Goal: Information Seeking & Learning: Learn about a topic

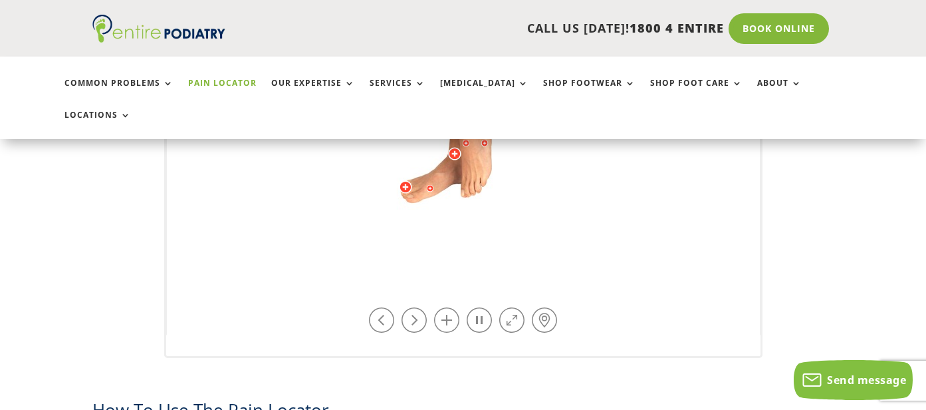
scroll to position [585, 0]
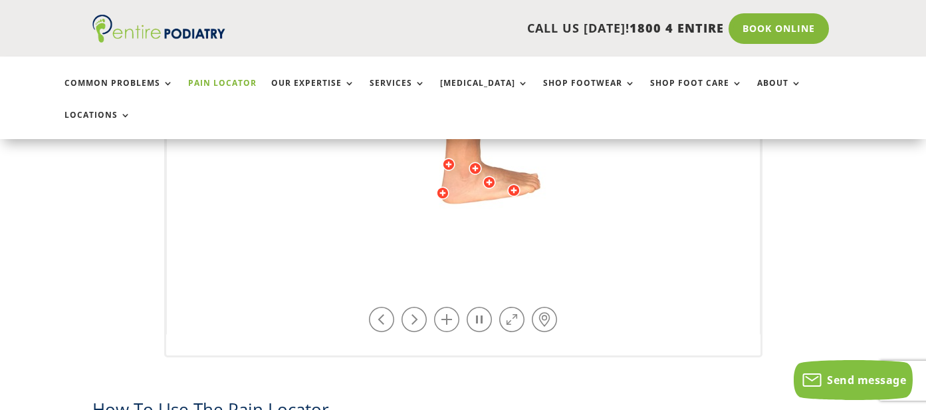
click at [438, 117] on div "Licensed to [PERSON_NAME] Arts & Media Powered by WebRotate 360 ©" at bounding box center [463, 6] width 593 height 658
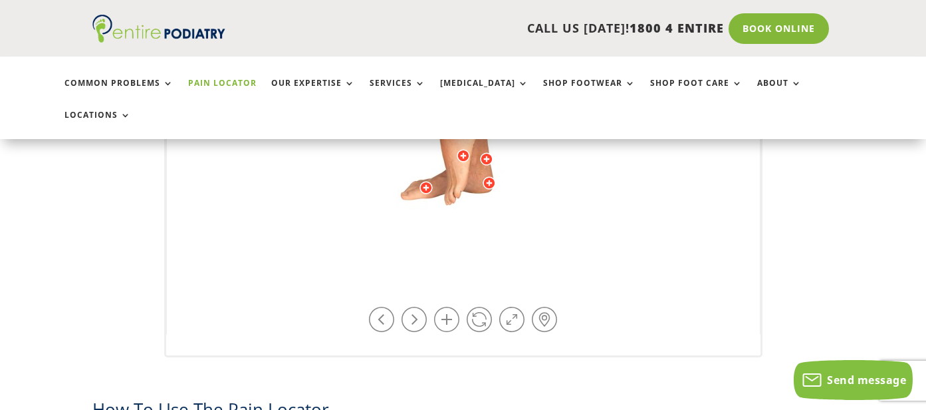
drag, startPoint x: 472, startPoint y: 136, endPoint x: 454, endPoint y: 133, distance: 18.2
click at [470, 135] on img at bounding box center [463, 7] width 367 height 532
click at [452, 133] on img at bounding box center [463, 7] width 367 height 532
click at [463, 149] on div at bounding box center [463, 155] width 13 height 13
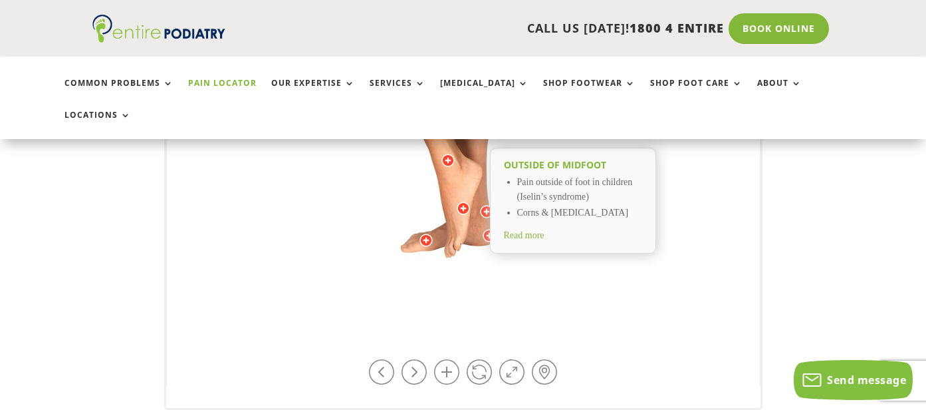
scroll to position [532, 0]
click at [482, 360] on link at bounding box center [479, 372] width 25 height 25
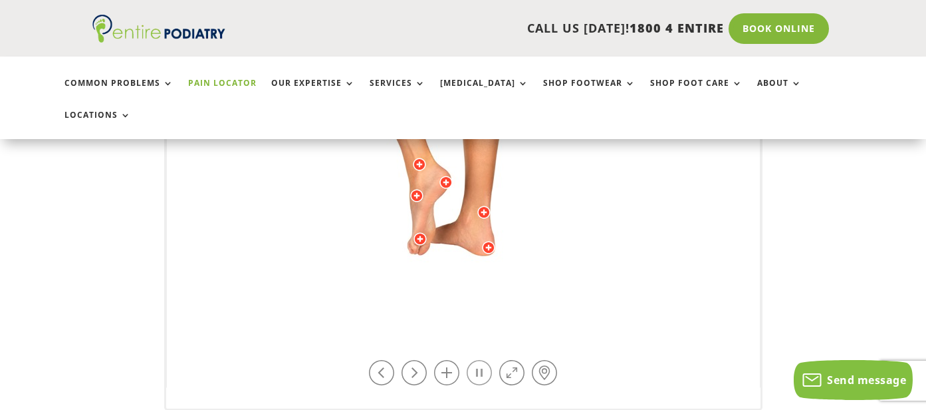
click at [482, 360] on link at bounding box center [479, 372] width 25 height 25
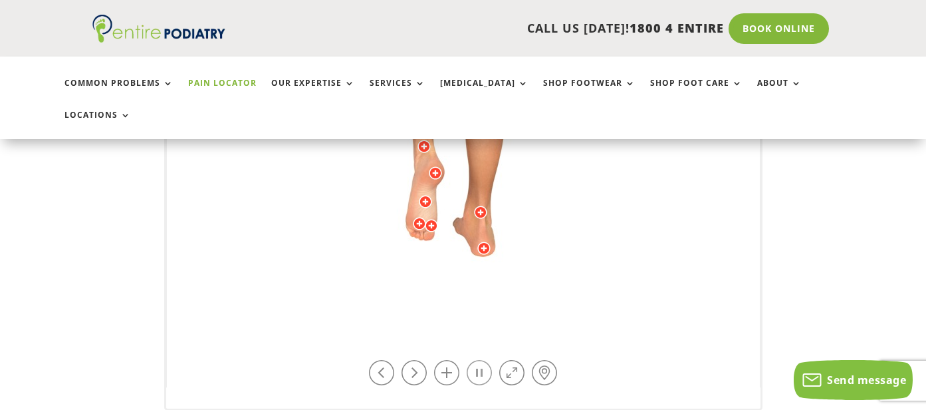
click at [482, 360] on link at bounding box center [479, 372] width 25 height 25
click at [430, 193] on div at bounding box center [424, 199] width 13 height 13
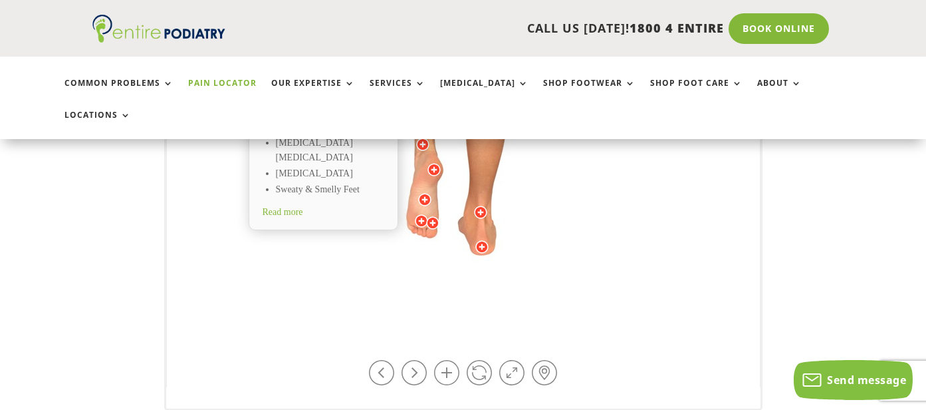
scroll to position [479, 0]
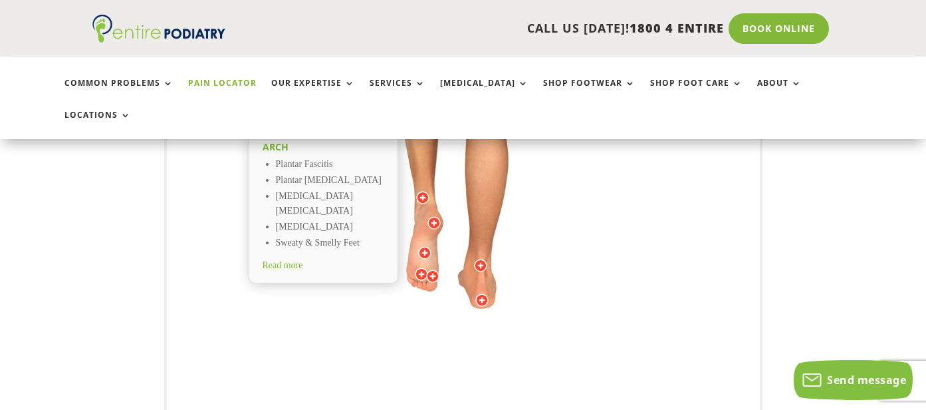
click at [299, 189] on li "[MEDICAL_DATA] [MEDICAL_DATA]" at bounding box center [330, 204] width 108 height 31
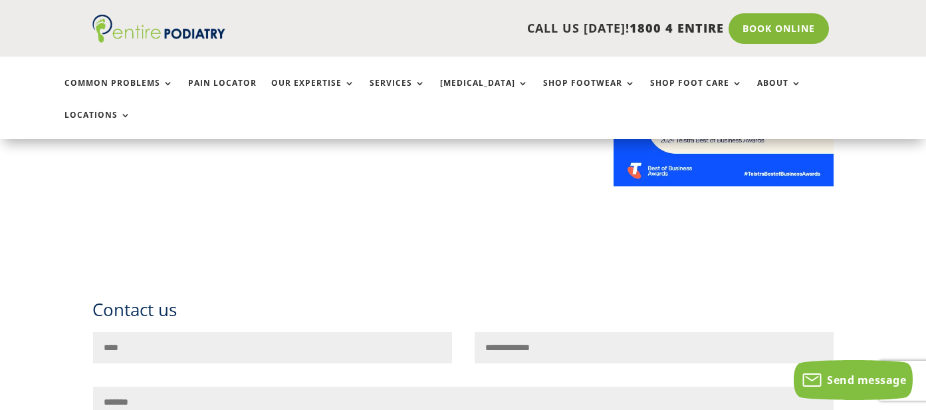
scroll to position [1170, 0]
